Goal: Check status: Check status

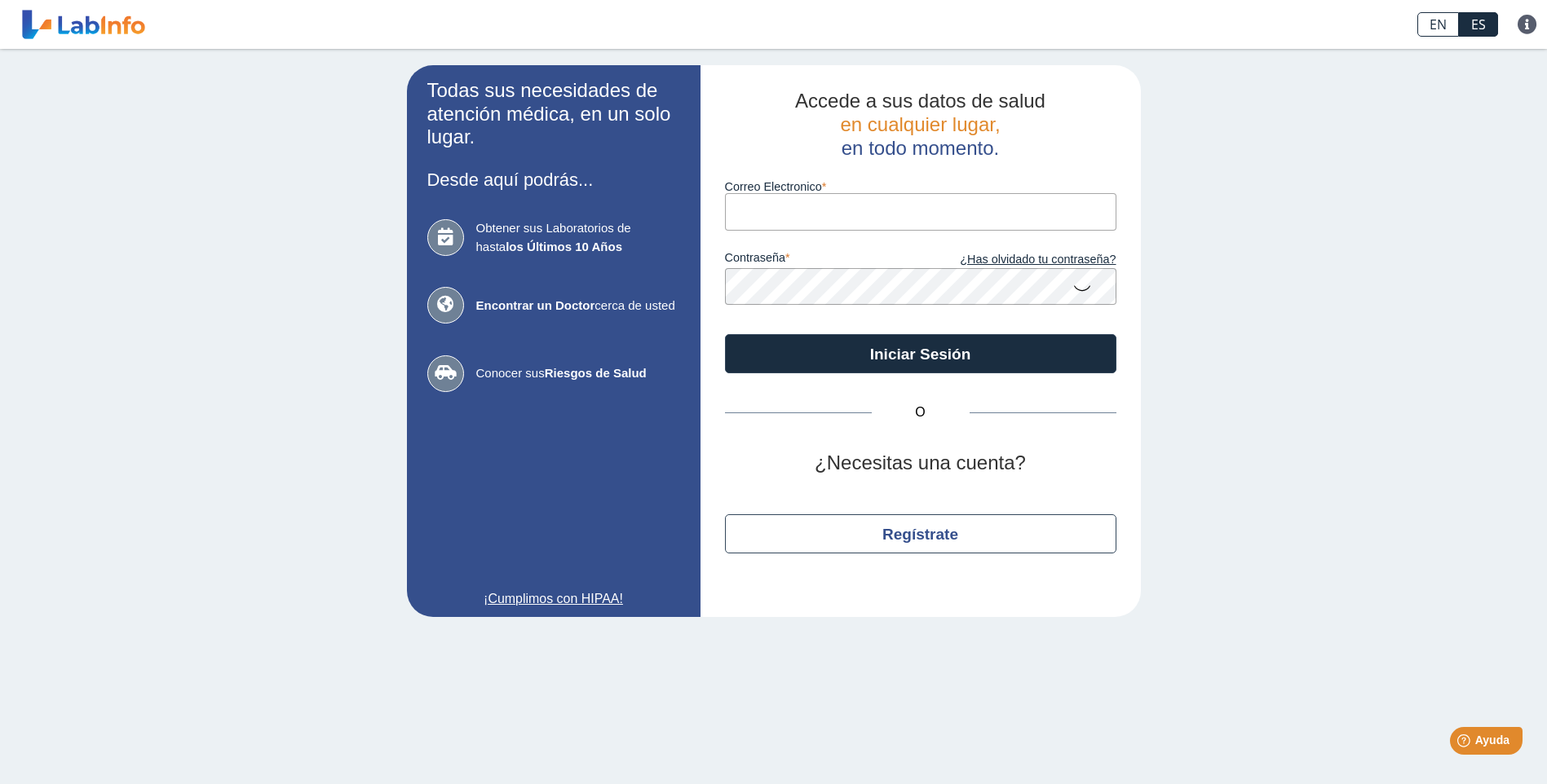
click at [841, 224] on input "Correo Electronico" at bounding box center [920, 211] width 392 height 37
drag, startPoint x: 678, startPoint y: 227, endPoint x: 419, endPoint y: 217, distance: 259.2
click at [529, 226] on app-login "Todas sus necesidades de atención médica, en un solo lugar. Desde aquí podrás..…" at bounding box center [774, 340] width 734 height 552
paste input "[EMAIL_ADDRESS][DOMAIN_NAME]"
type input "[EMAIL_ADDRESS][DOMAIN_NAME]"
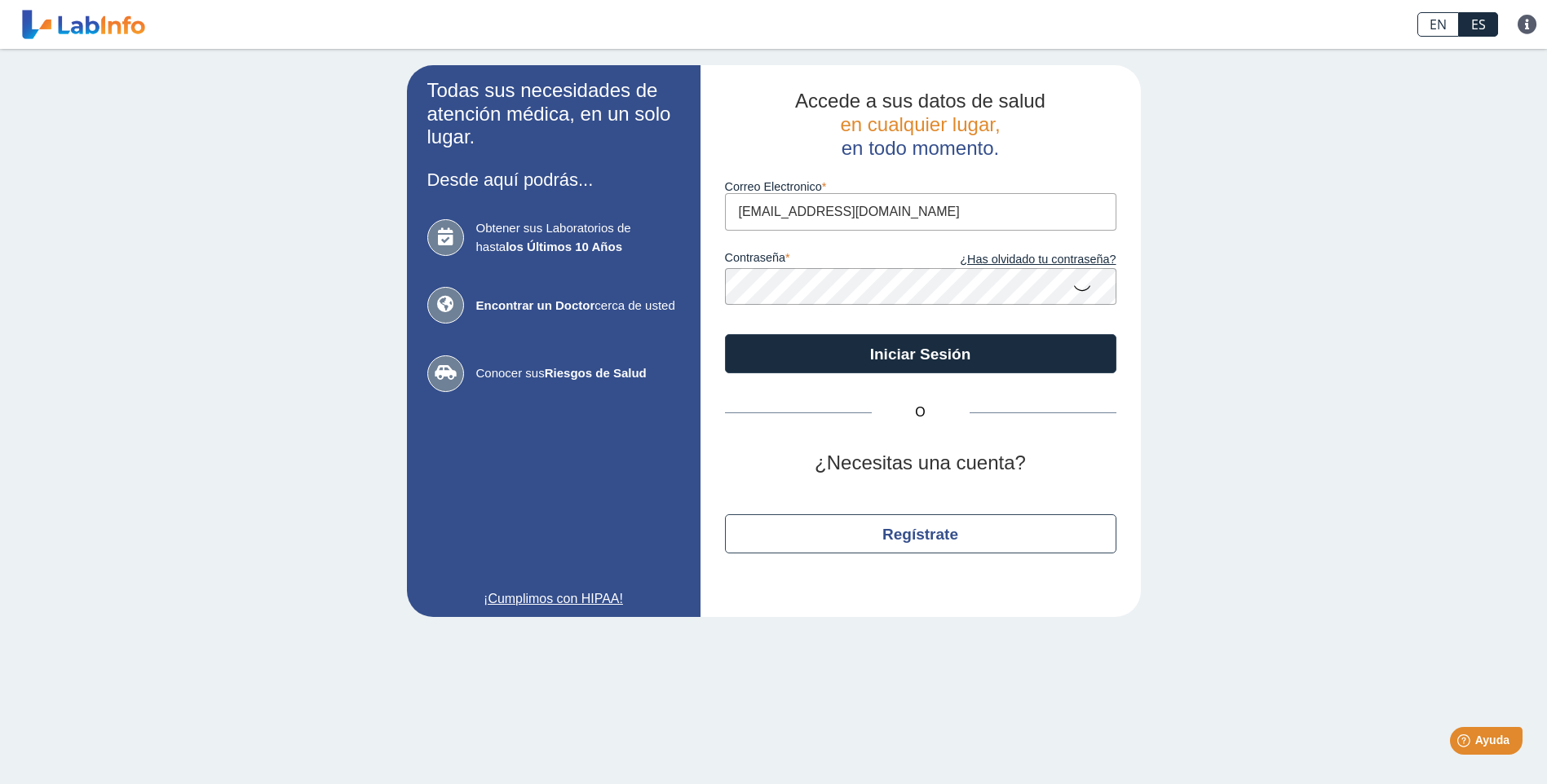
click at [725, 334] on button "Iniciar Sesión" at bounding box center [920, 354] width 392 height 39
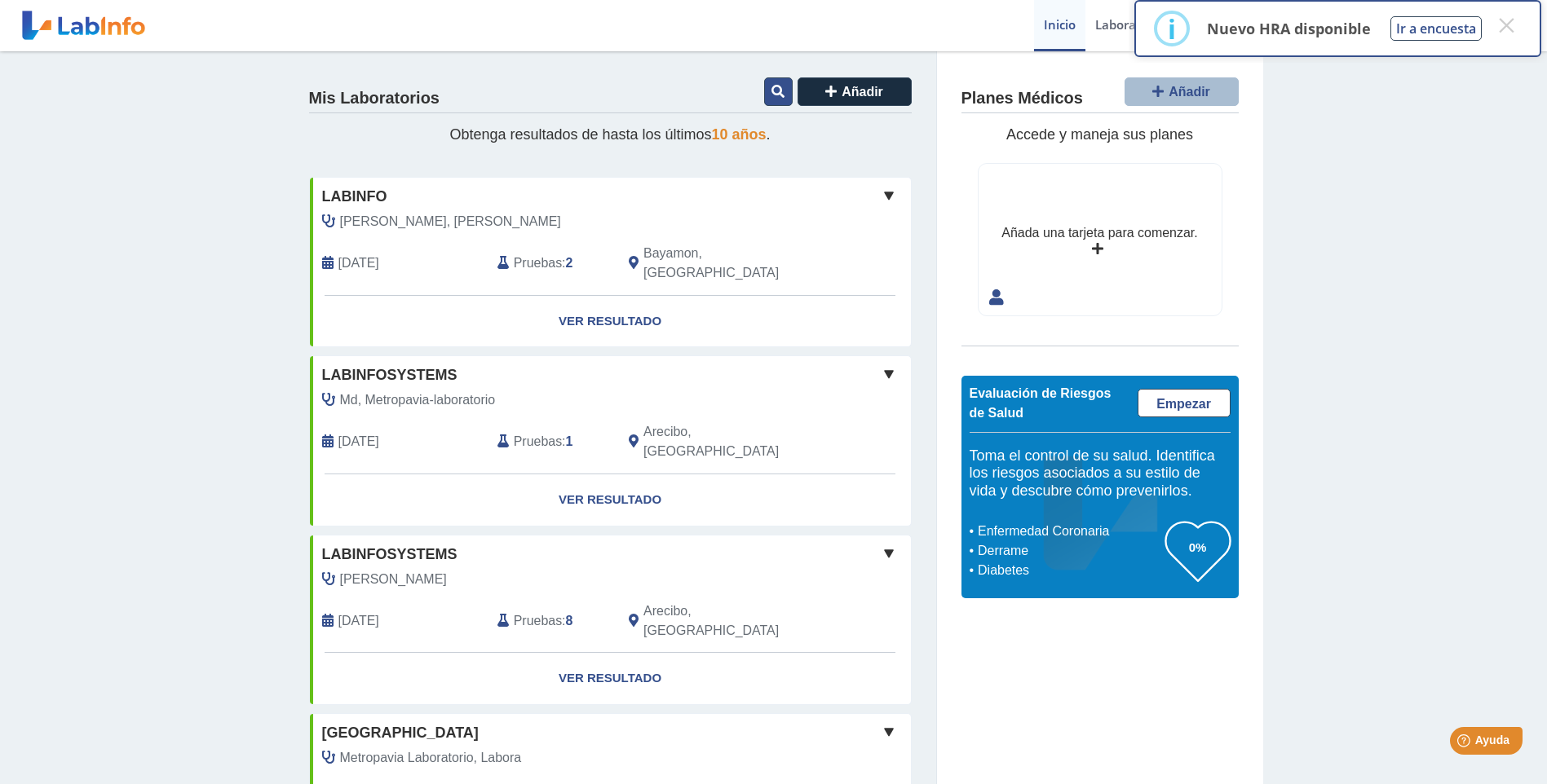
click at [772, 97] on icon at bounding box center [778, 91] width 13 height 13
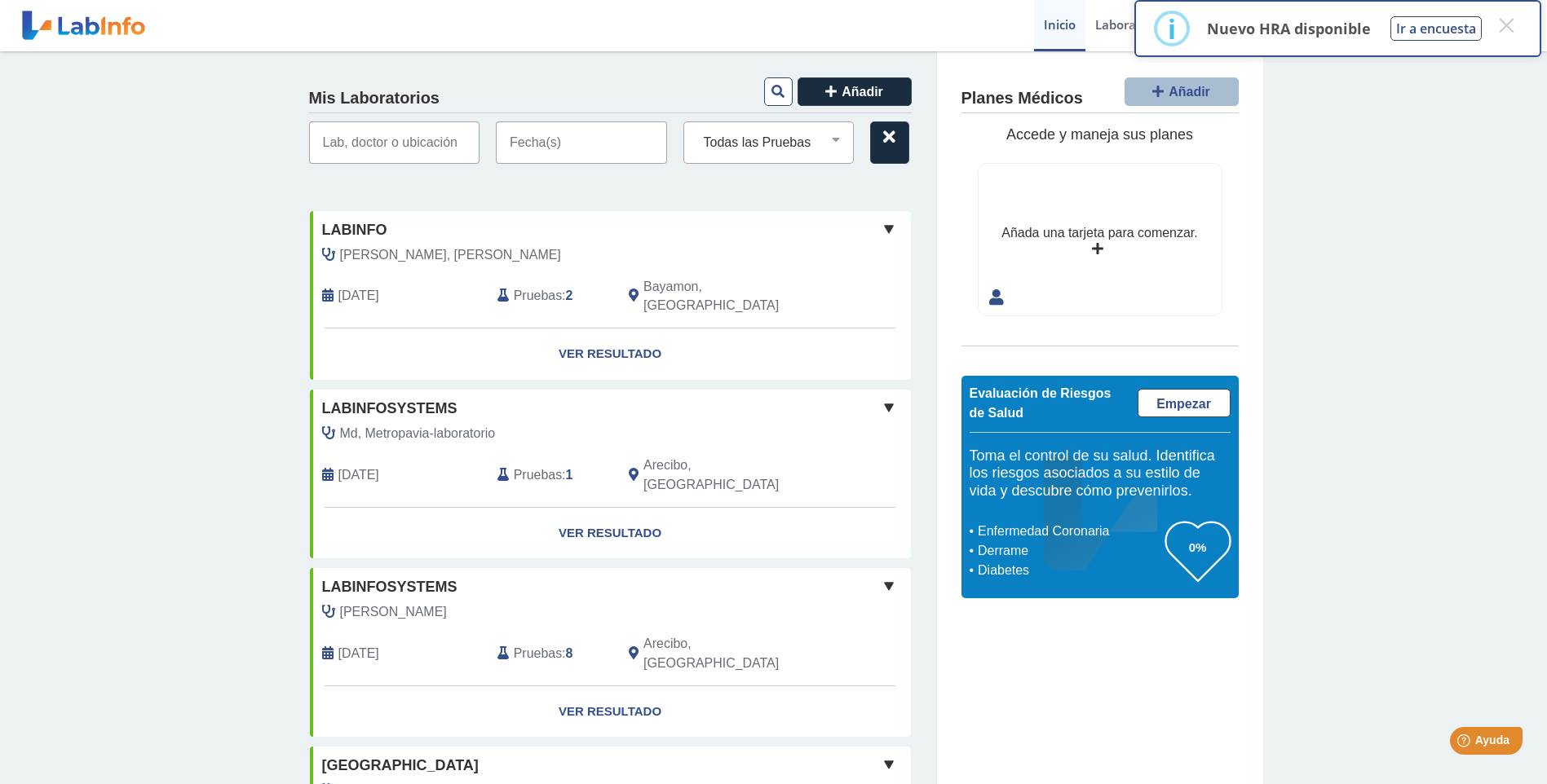
click at [586, 142] on input "text" at bounding box center [581, 142] width 171 height 42
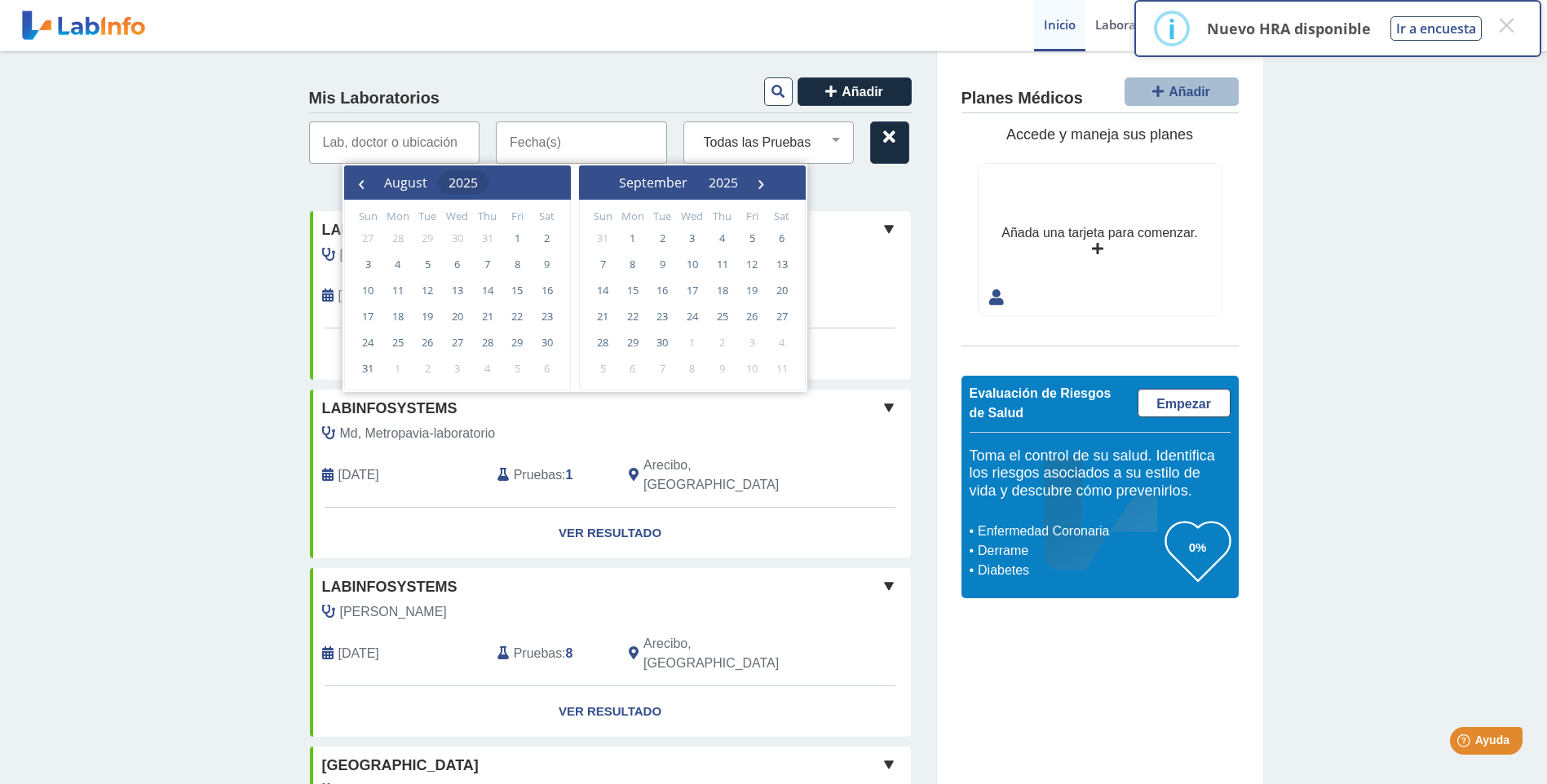
click at [478, 181] on span "2025" at bounding box center [463, 182] width 29 height 18
click at [351, 186] on span "‹" at bounding box center [361, 182] width 24 height 24
click at [366, 186] on span "‹" at bounding box center [361, 182] width 24 height 24
click at [538, 136] on input "text" at bounding box center [581, 142] width 171 height 42
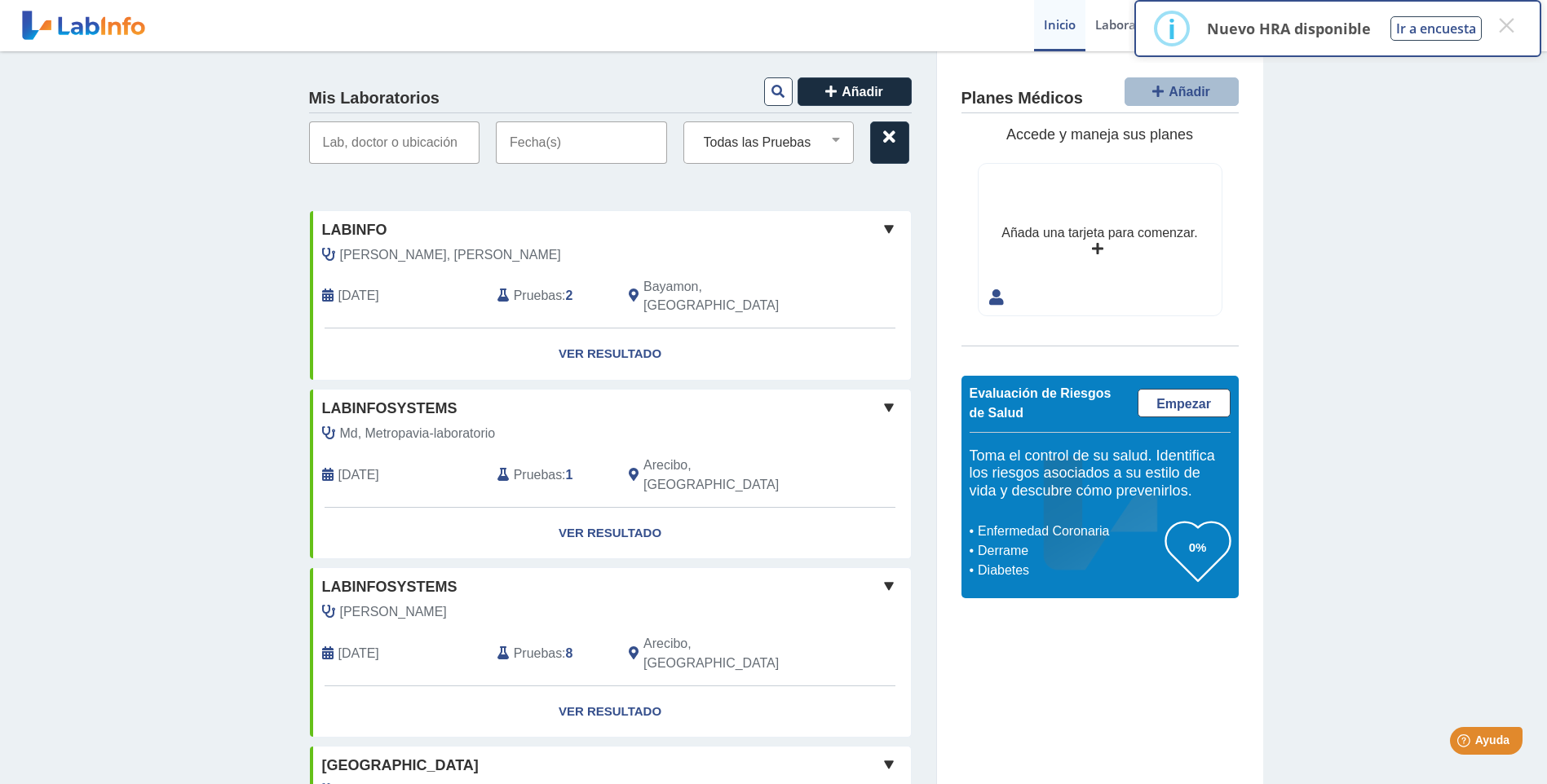
click at [579, 146] on input "text" at bounding box center [581, 142] width 171 height 42
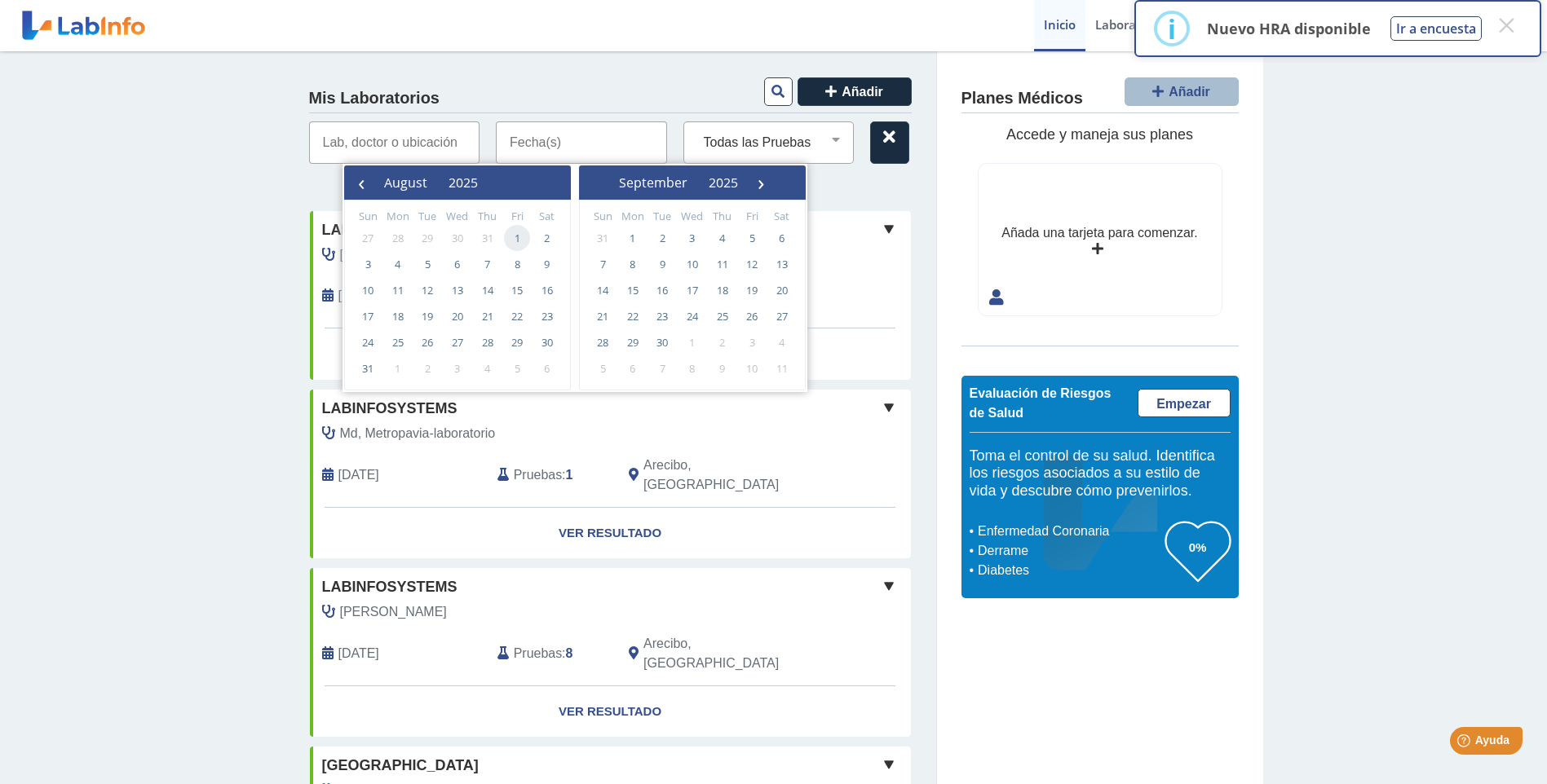
click at [513, 240] on span "1" at bounding box center [517, 237] width 26 height 26
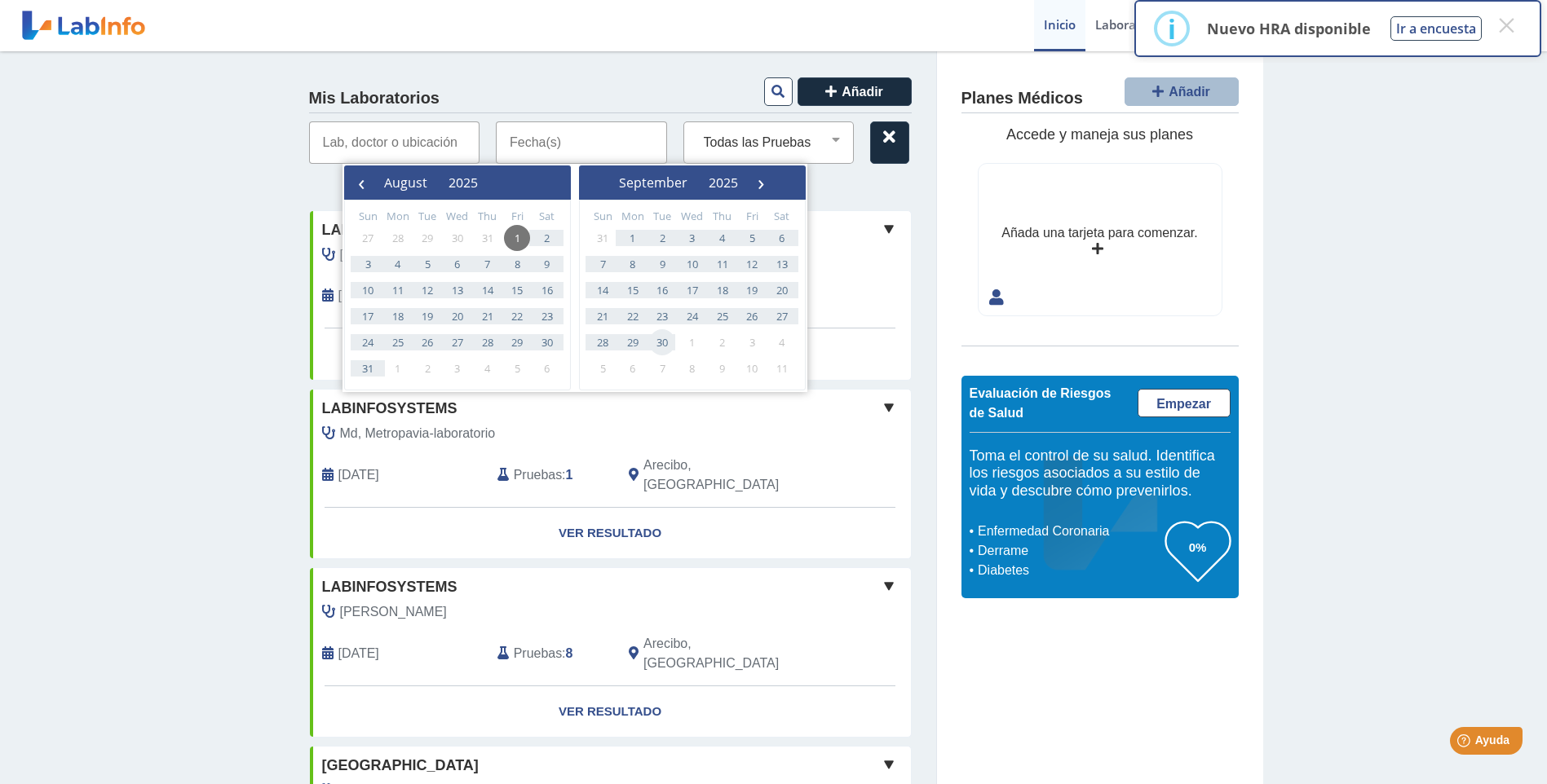
click at [662, 337] on span "30" at bounding box center [661, 342] width 26 height 26
type input "[DATE] - [DATE]"
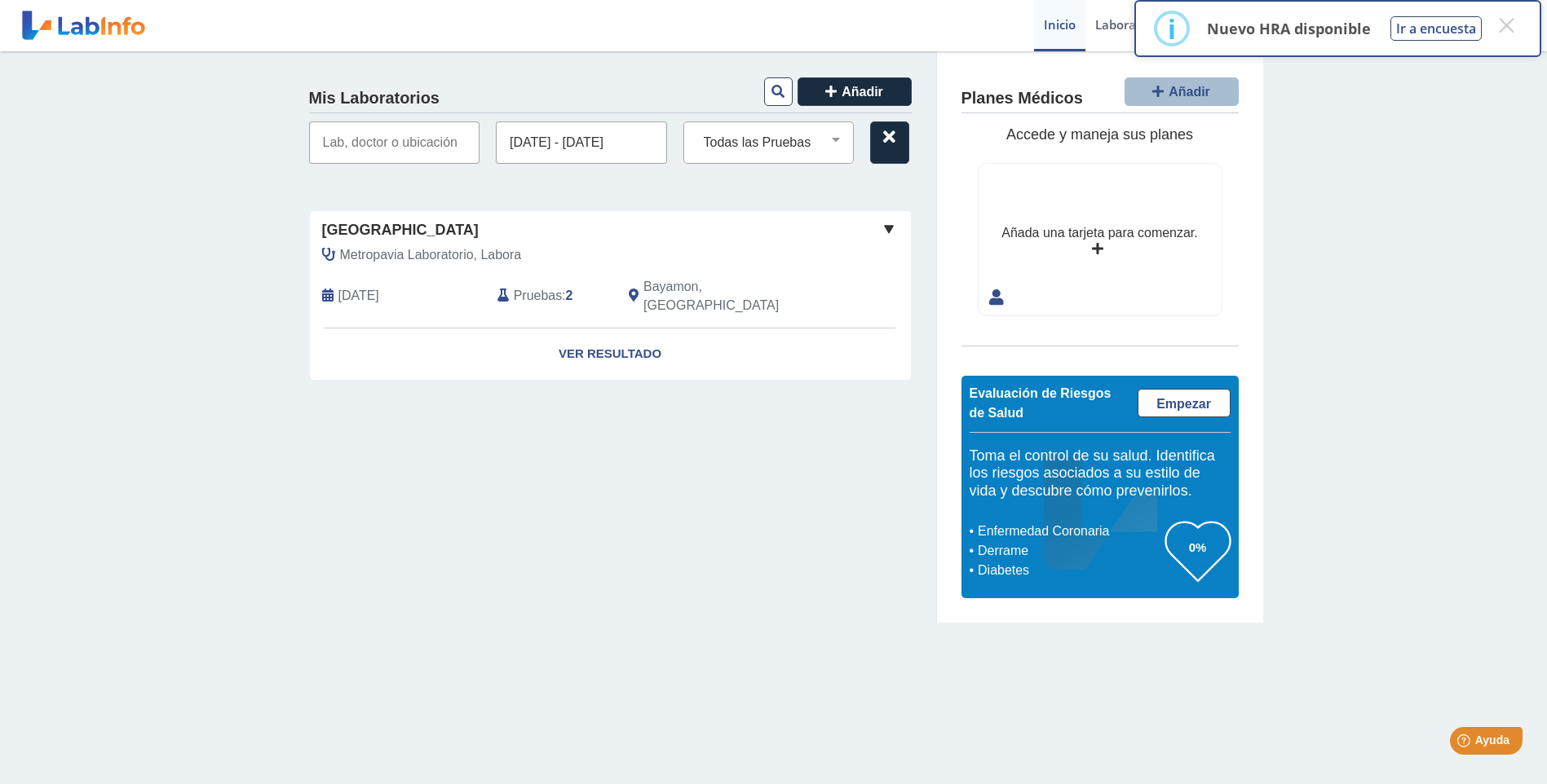
click at [535, 286] on span "Pruebas" at bounding box center [538, 296] width 48 height 19
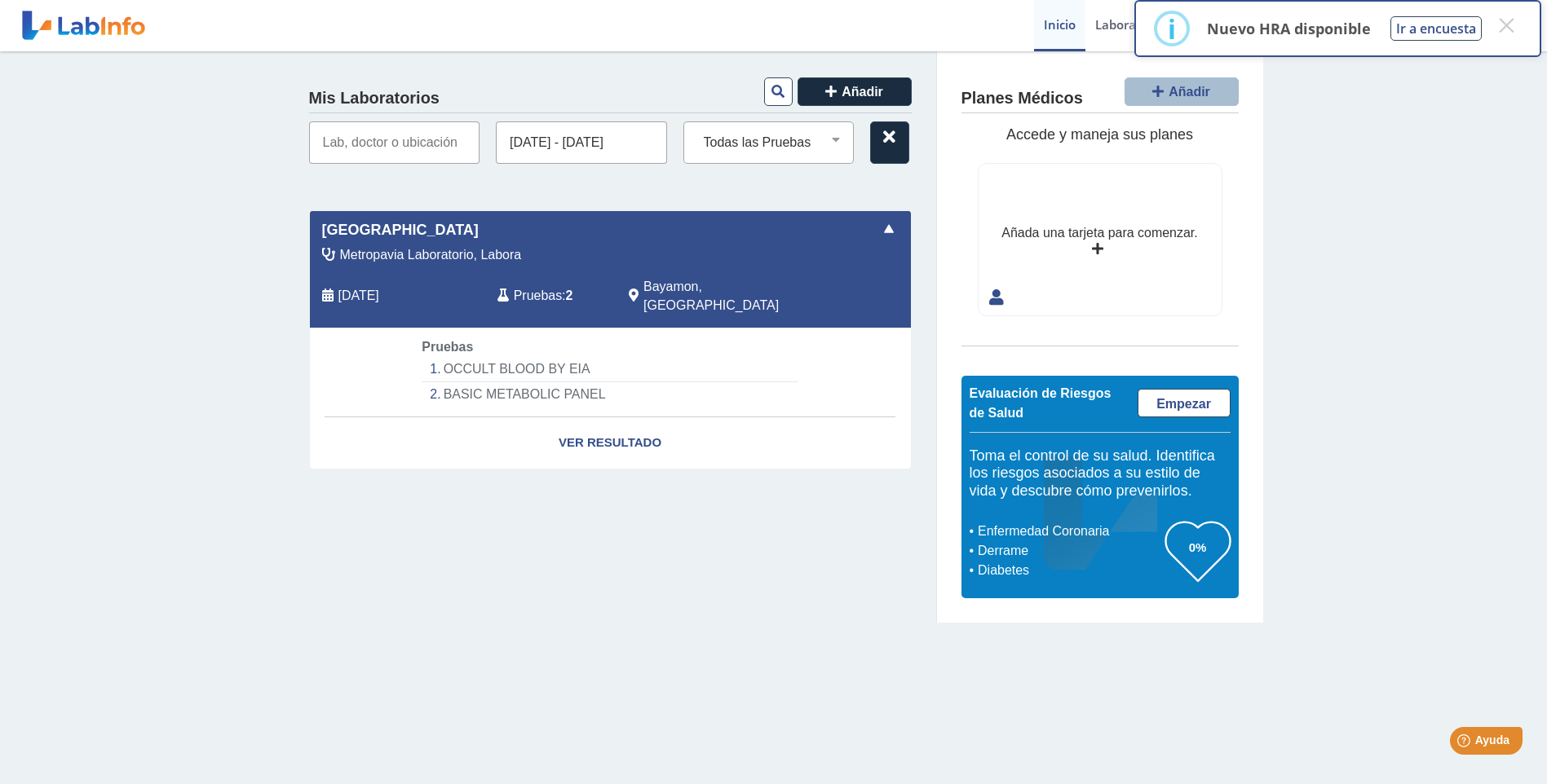
click at [487, 357] on li "OCCULT BLOOD BY EIA" at bounding box center [609, 370] width 376 height 25
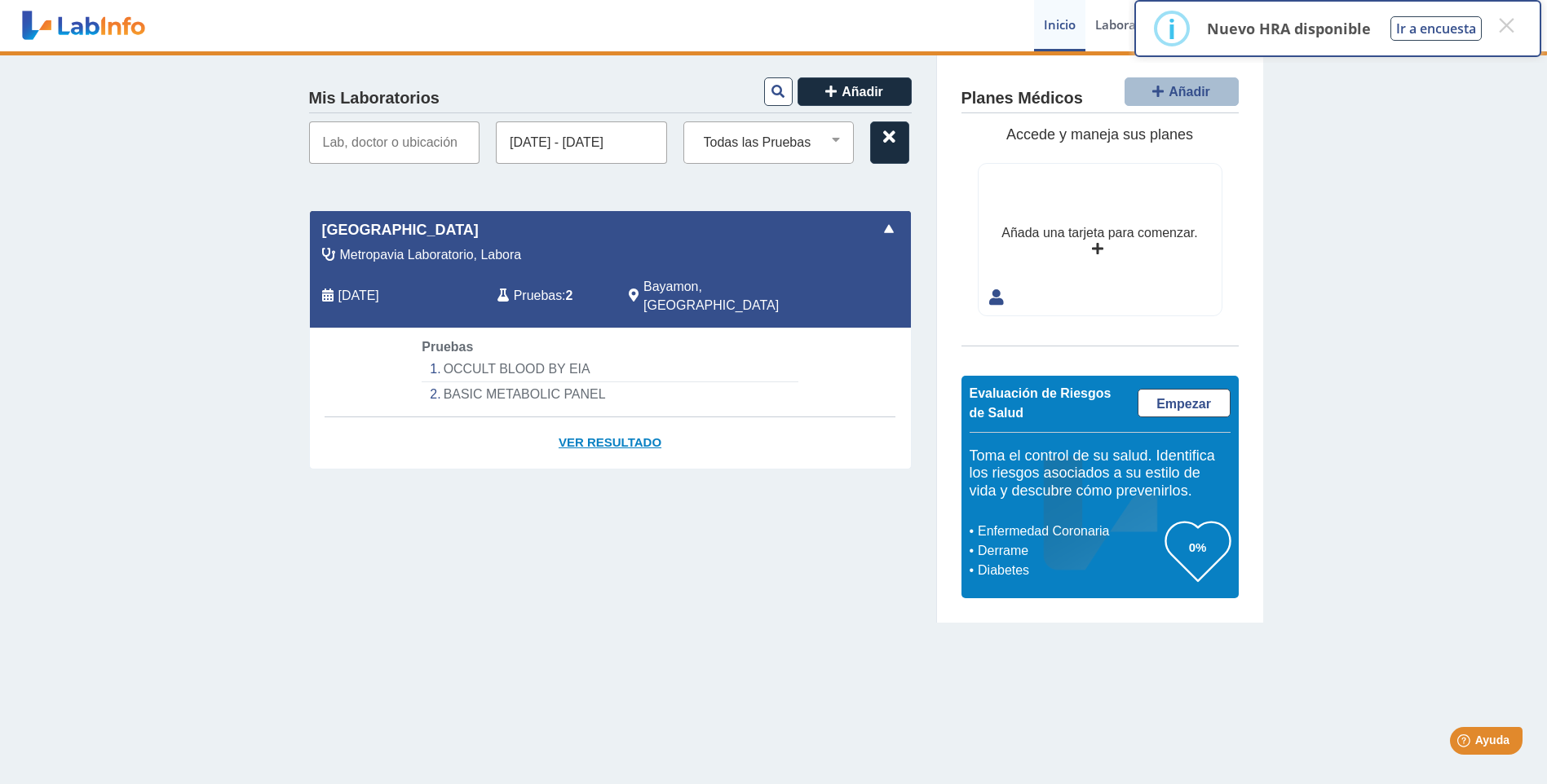
click at [618, 424] on link "Ver Resultado" at bounding box center [610, 443] width 601 height 51
select select "**********"
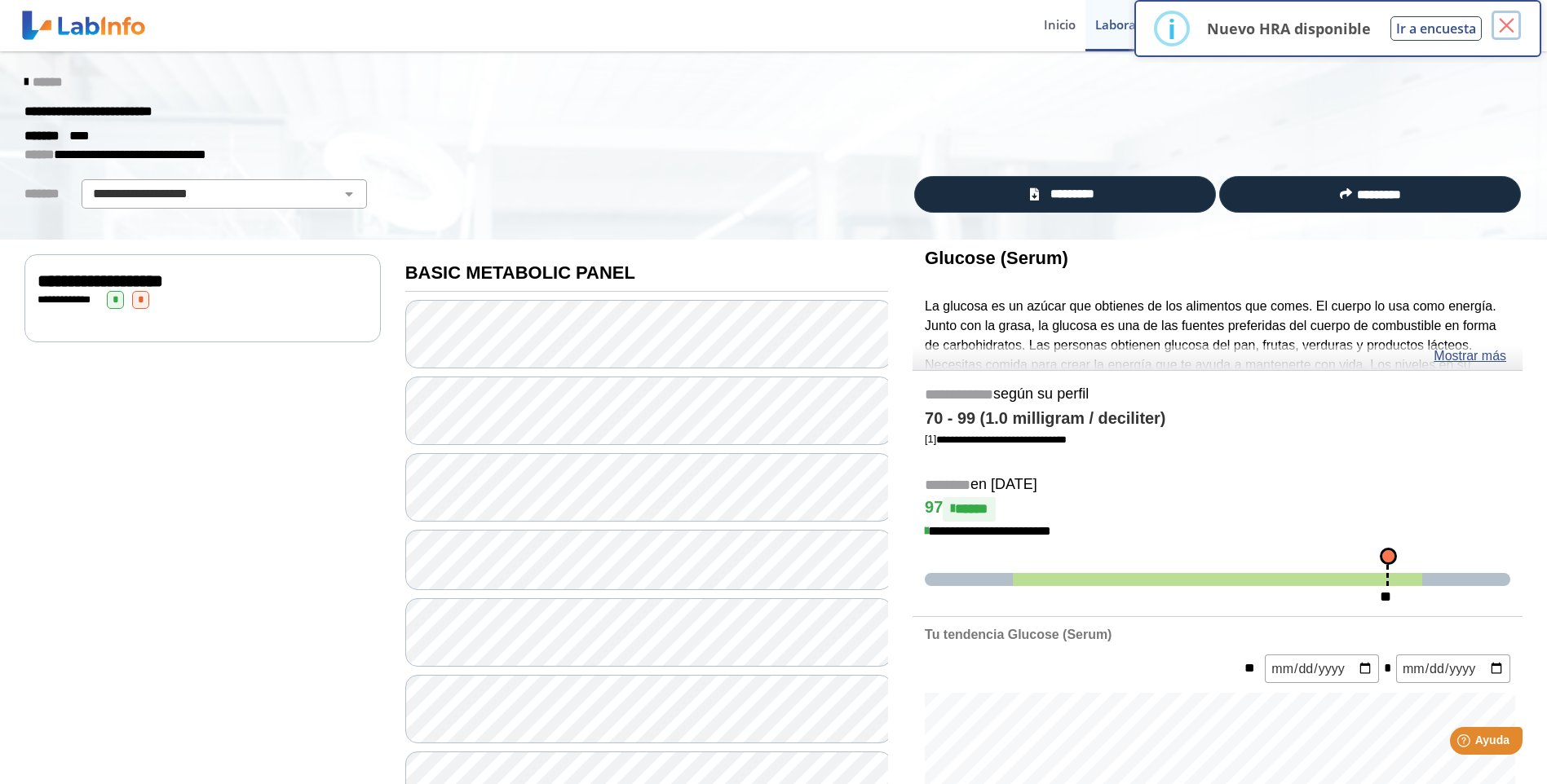
click at [1508, 23] on button "×" at bounding box center [1506, 25] width 29 height 29
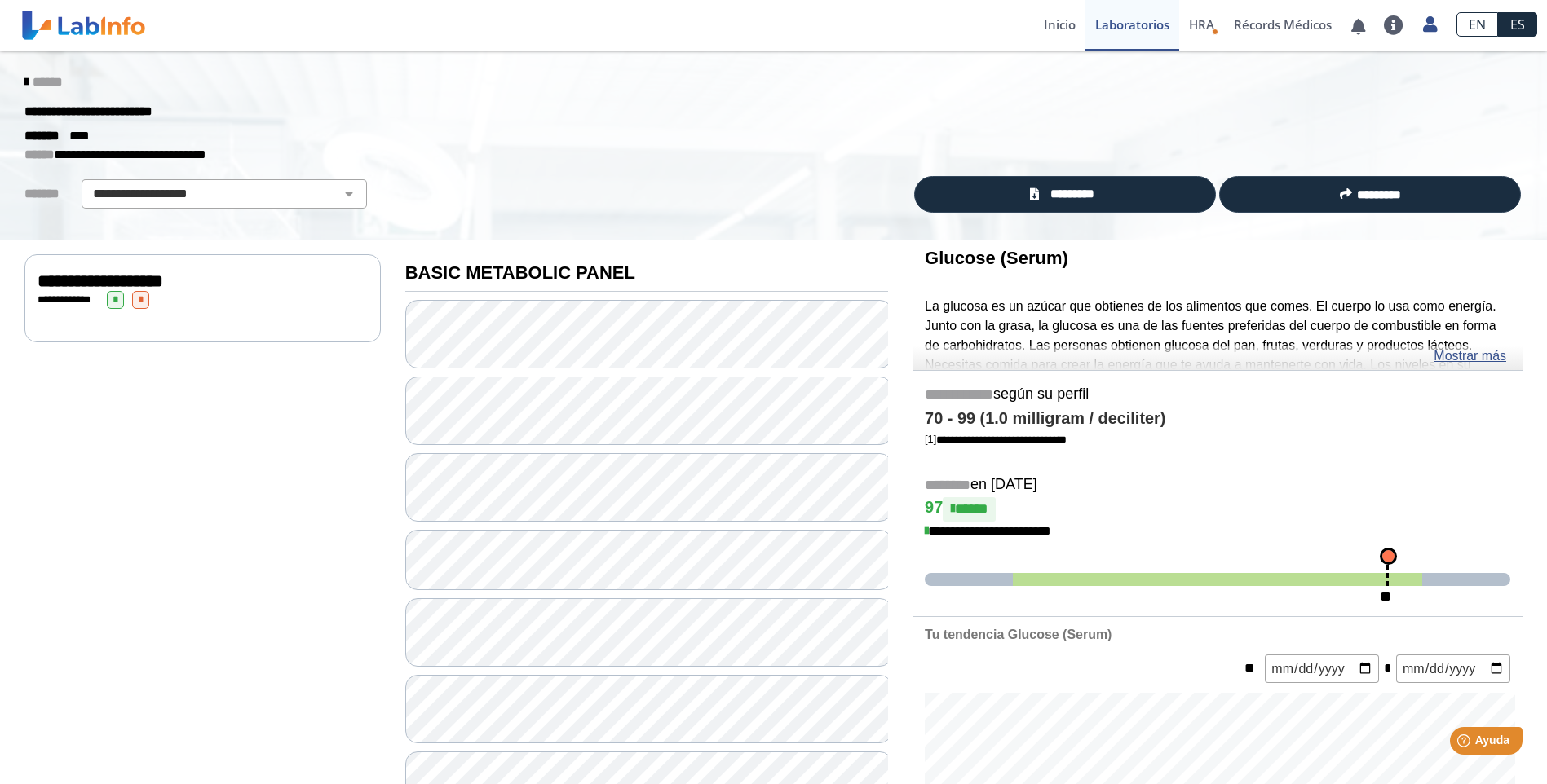
scroll to position [82, 0]
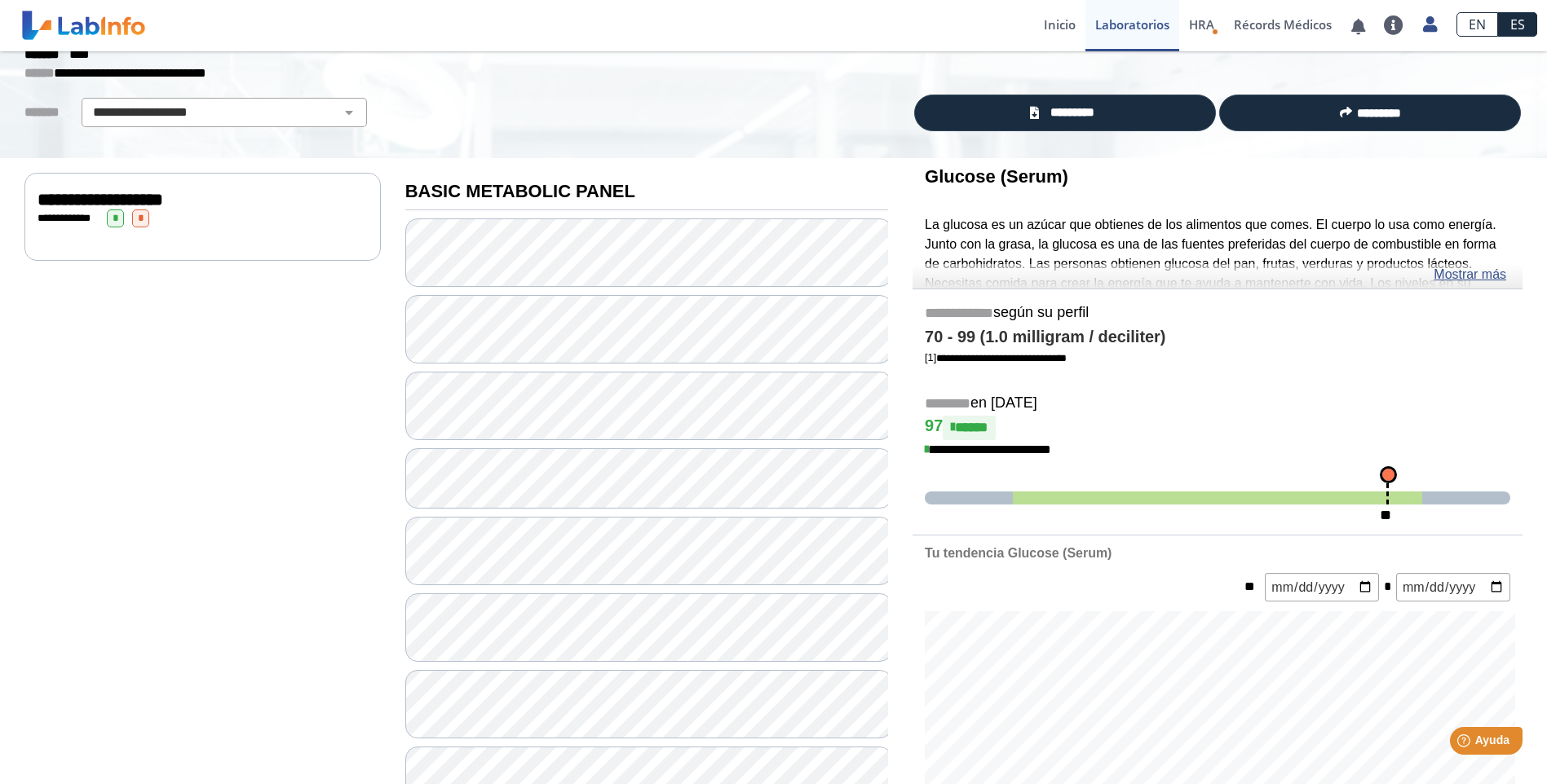
click at [156, 215] on div "**********" at bounding box center [203, 218] width 330 height 18
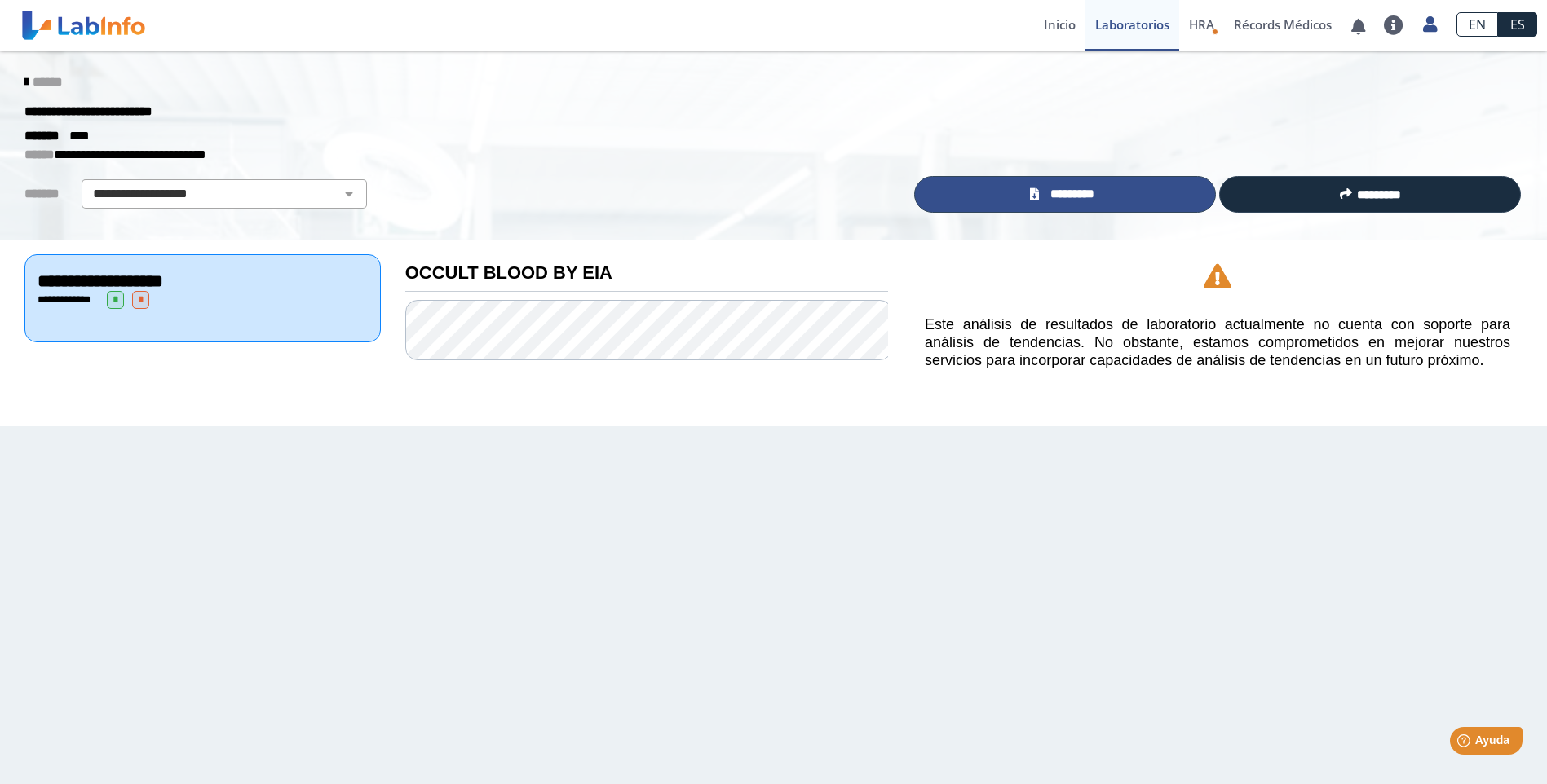
click at [1136, 194] on link "*********" at bounding box center [1065, 195] width 302 height 37
click at [1152, 26] on link "Laboratorios" at bounding box center [1132, 25] width 94 height 51
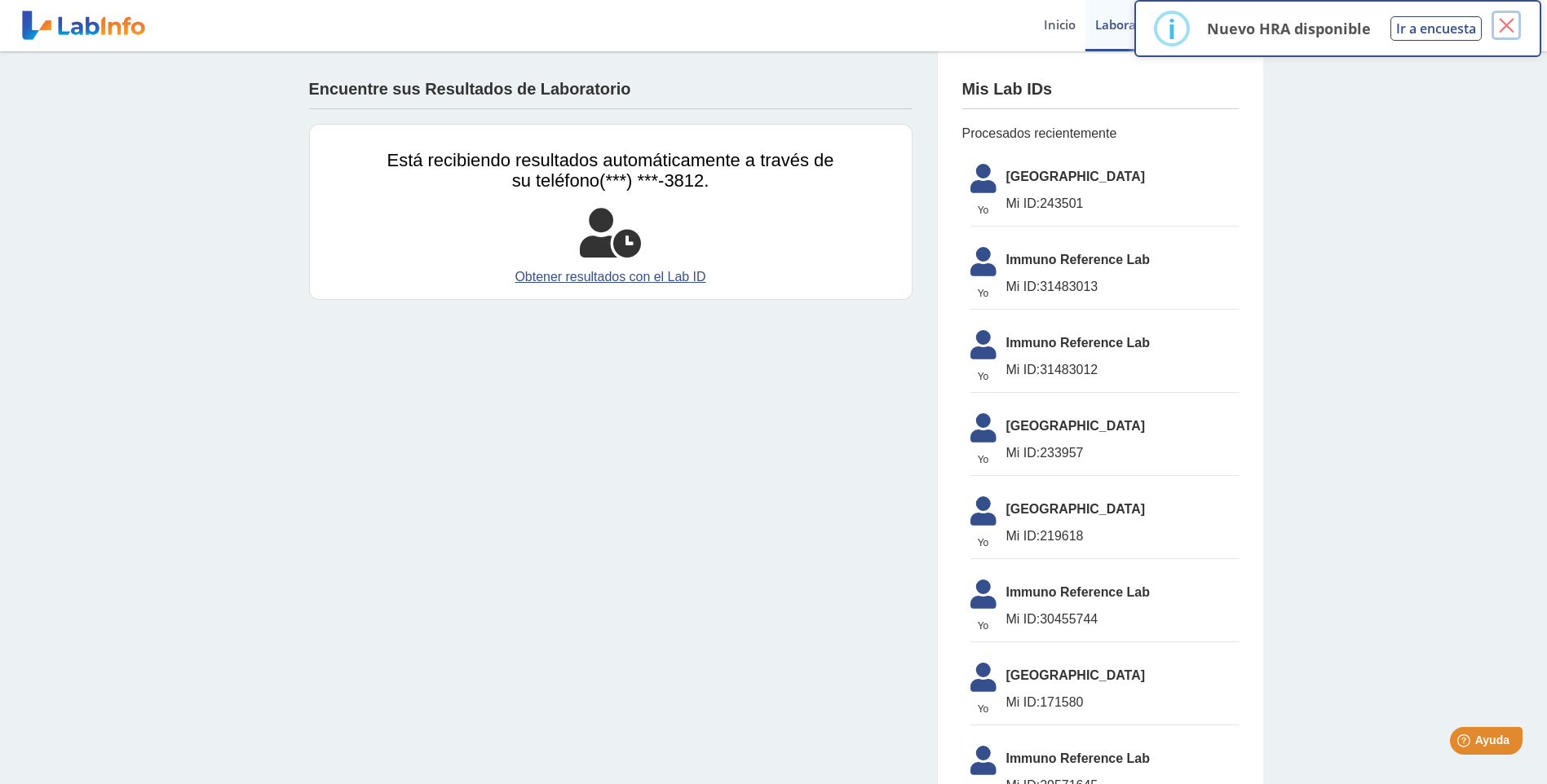
click at [1509, 25] on button "×" at bounding box center [1506, 25] width 29 height 29
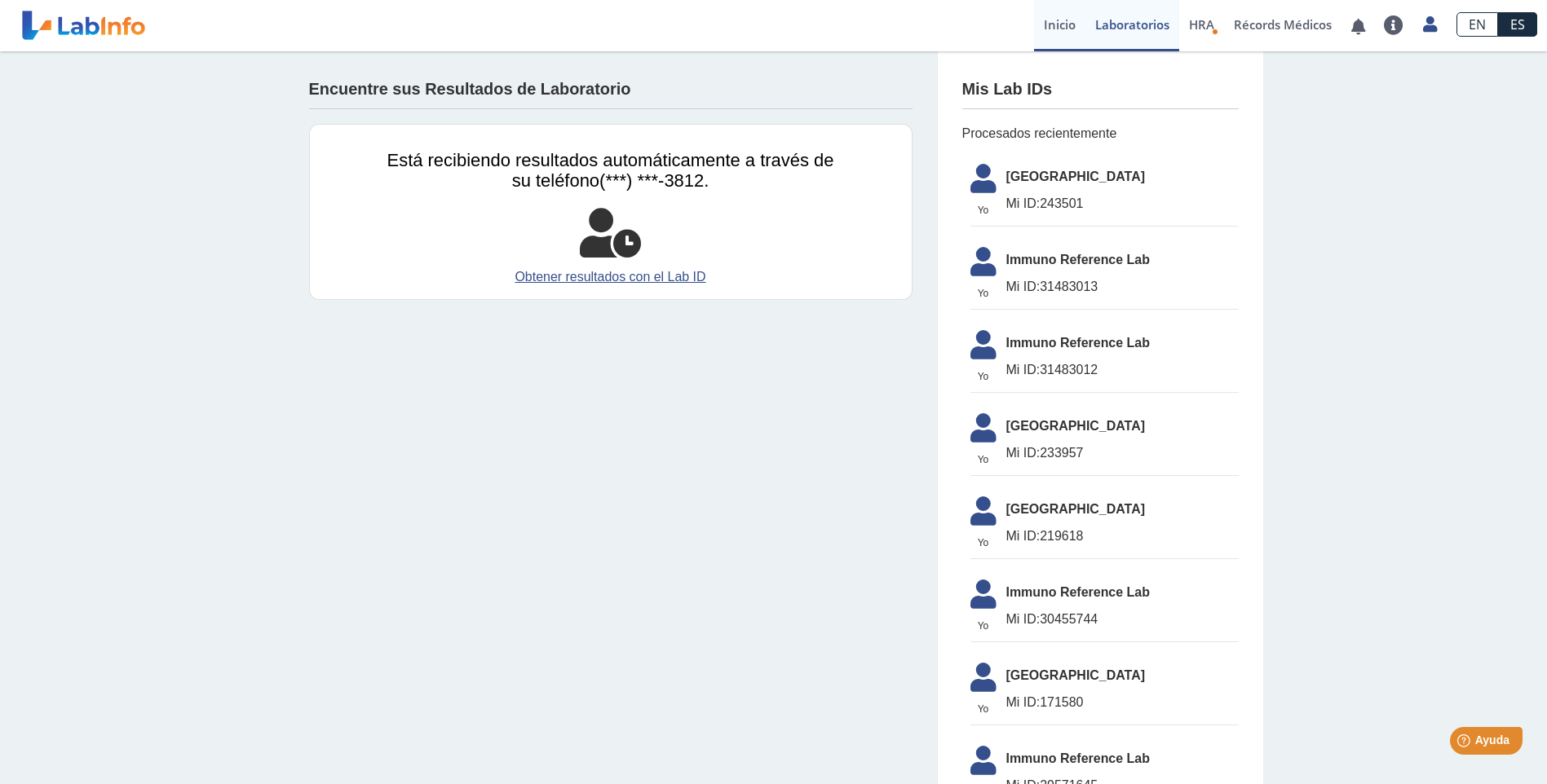
click at [1056, 22] on link "Inicio" at bounding box center [1059, 25] width 51 height 51
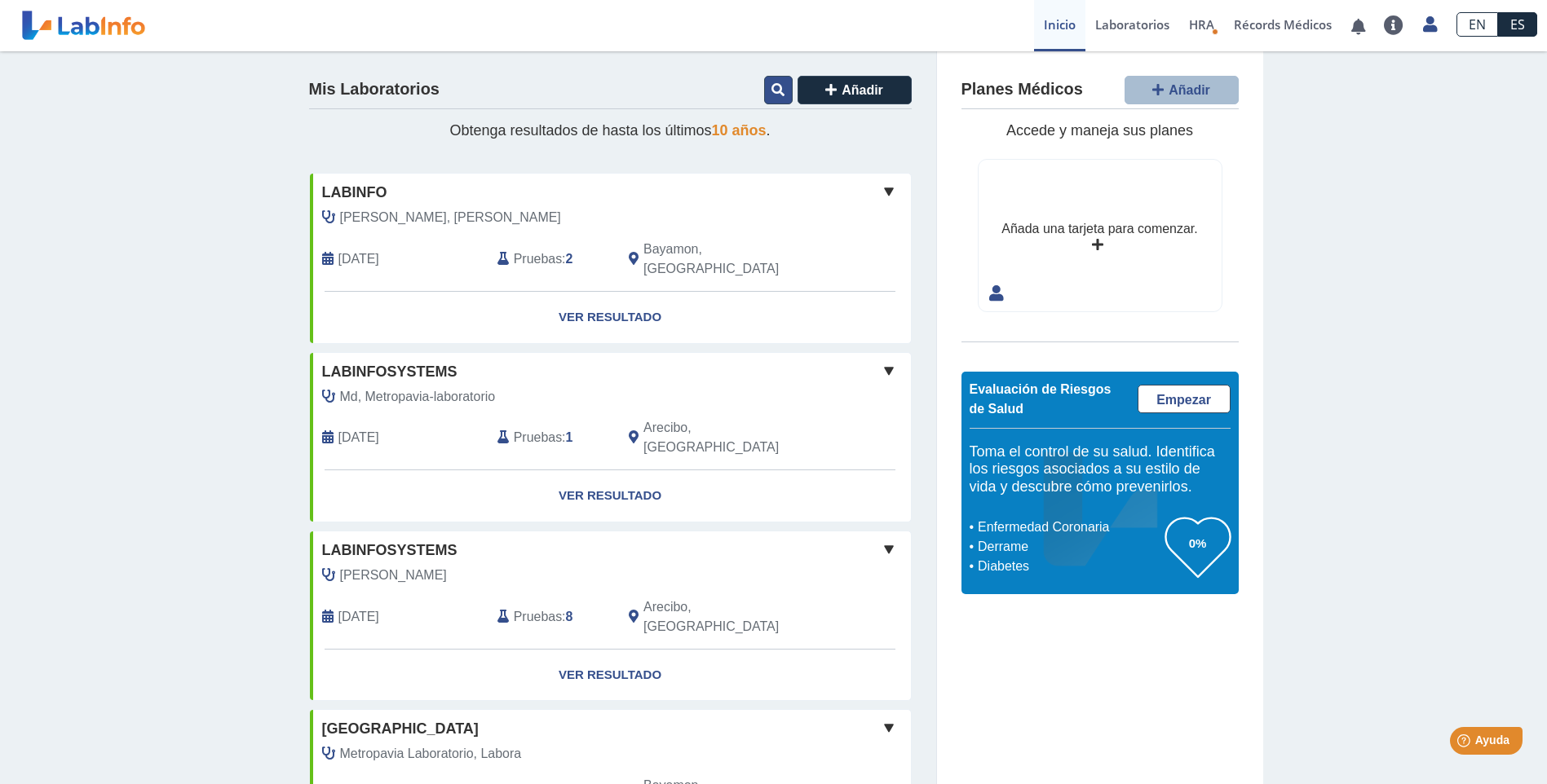
click at [764, 86] on button at bounding box center [779, 90] width 29 height 29
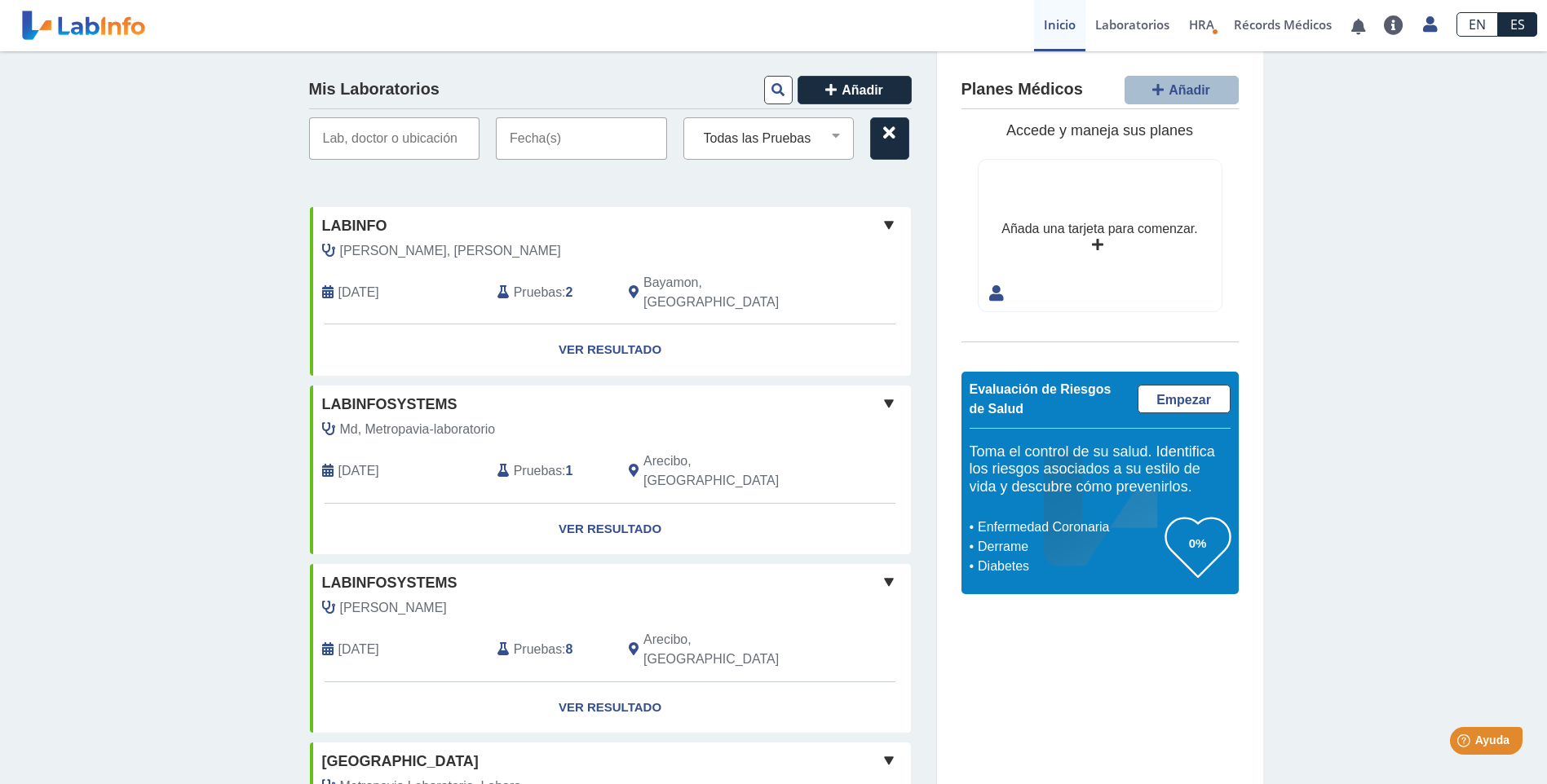
click at [540, 138] on input "text" at bounding box center [581, 138] width 171 height 42
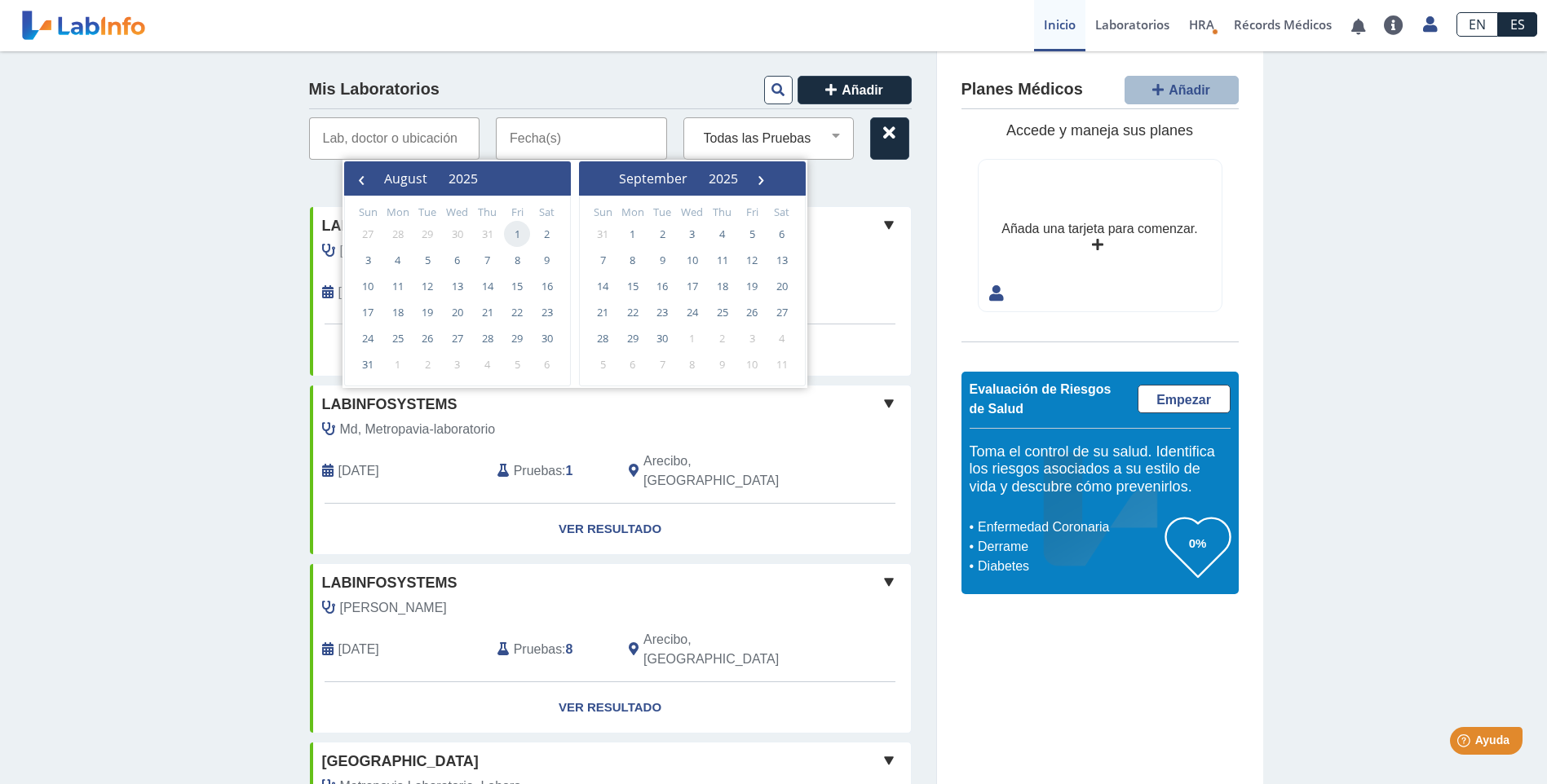
click at [513, 232] on span "1" at bounding box center [517, 233] width 26 height 26
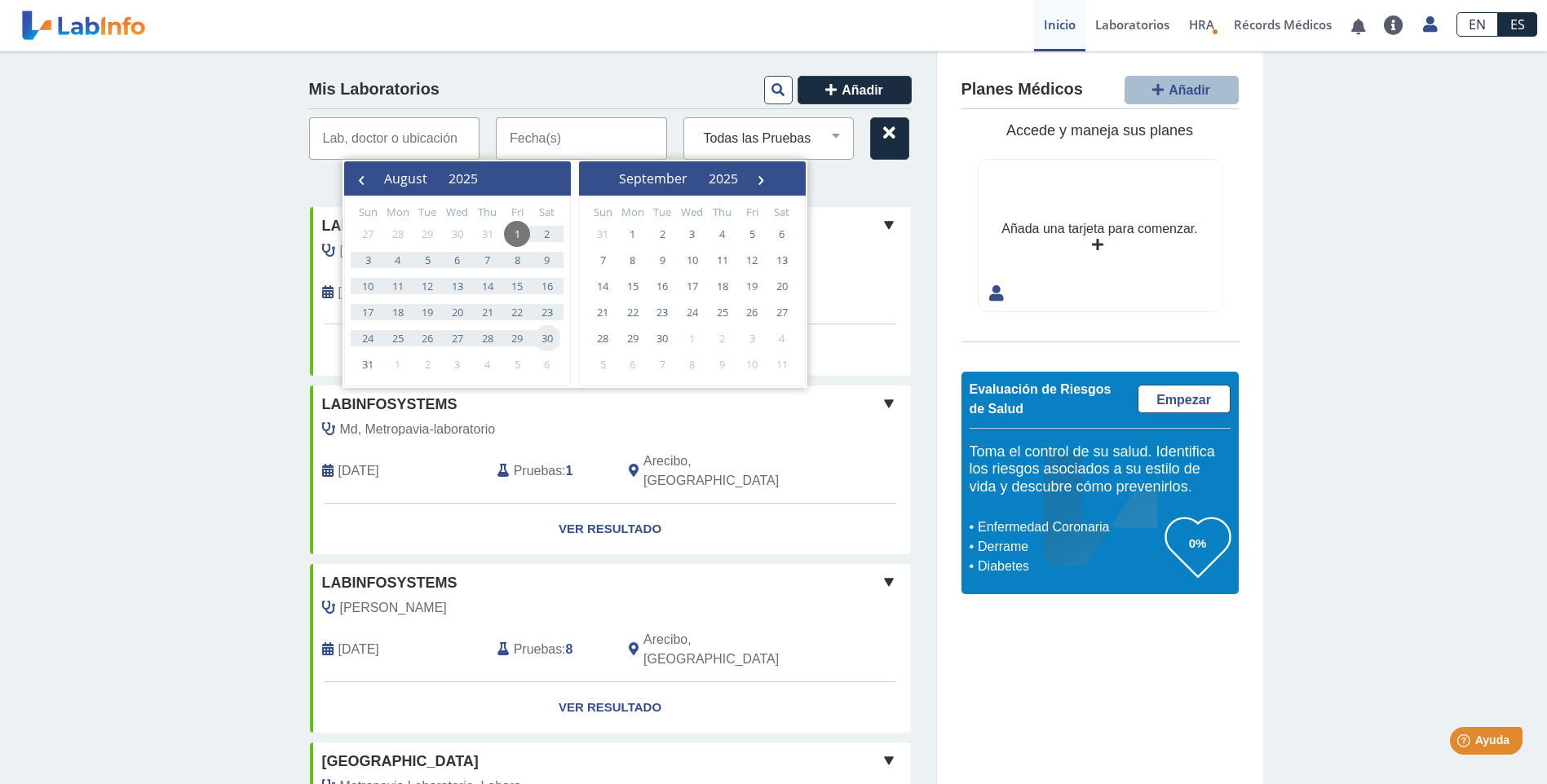
click at [553, 334] on span "30" at bounding box center [547, 338] width 26 height 26
type input "[DATE] - [DATE]"
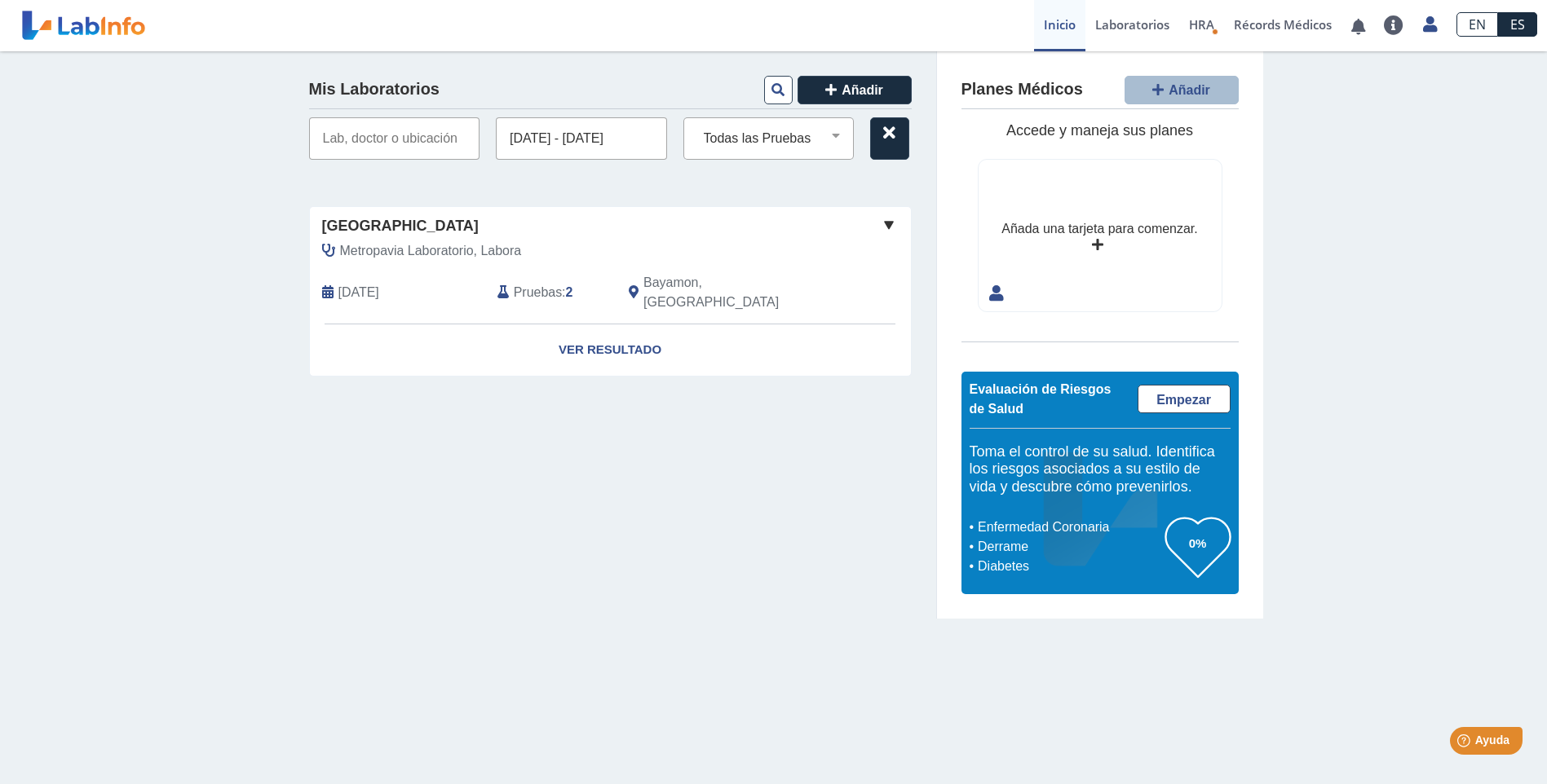
click at [379, 283] on span "[DATE]" at bounding box center [359, 292] width 40 height 19
